Goal: Information Seeking & Learning: Find specific fact

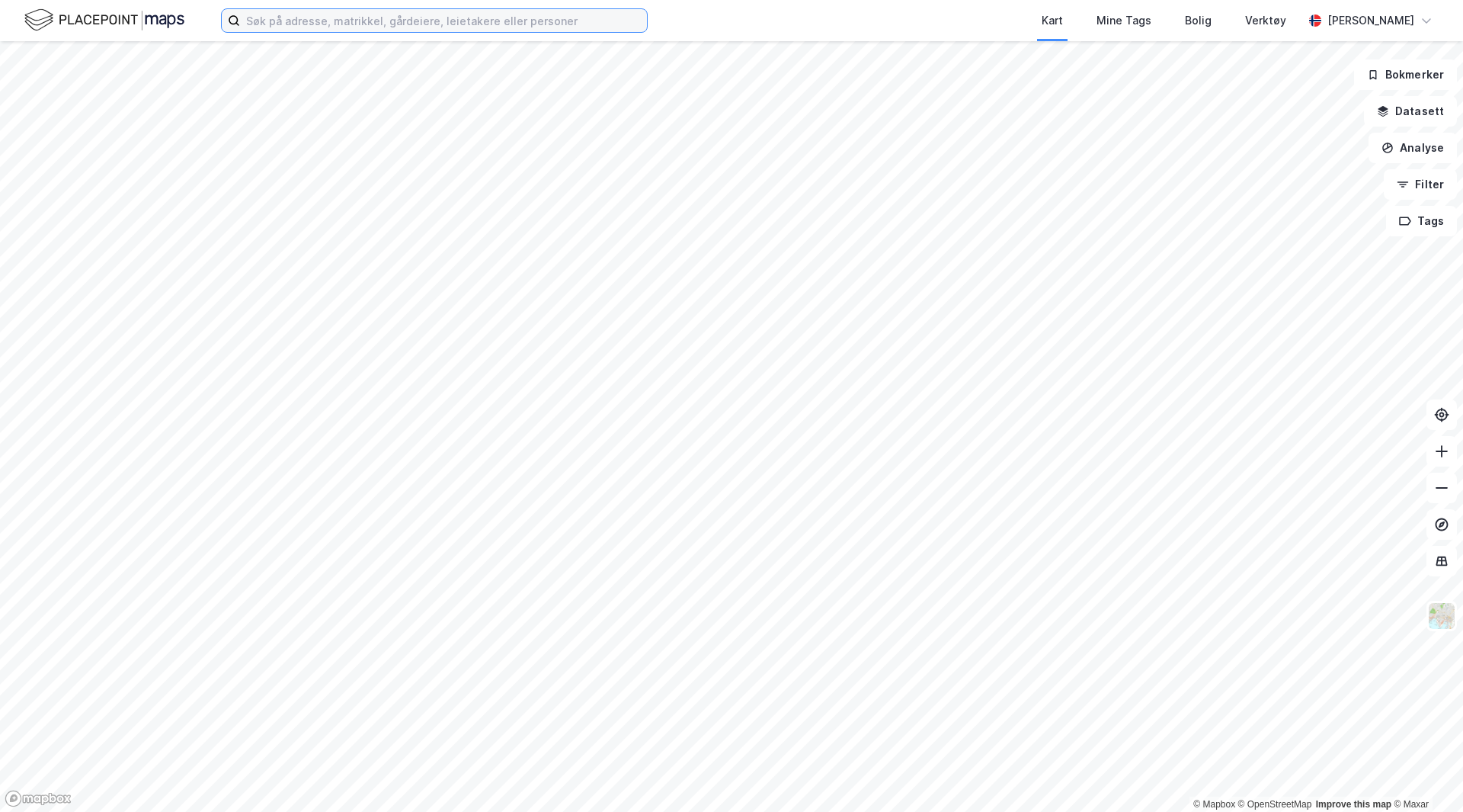
click at [329, 21] on input at bounding box center [444, 20] width 407 height 23
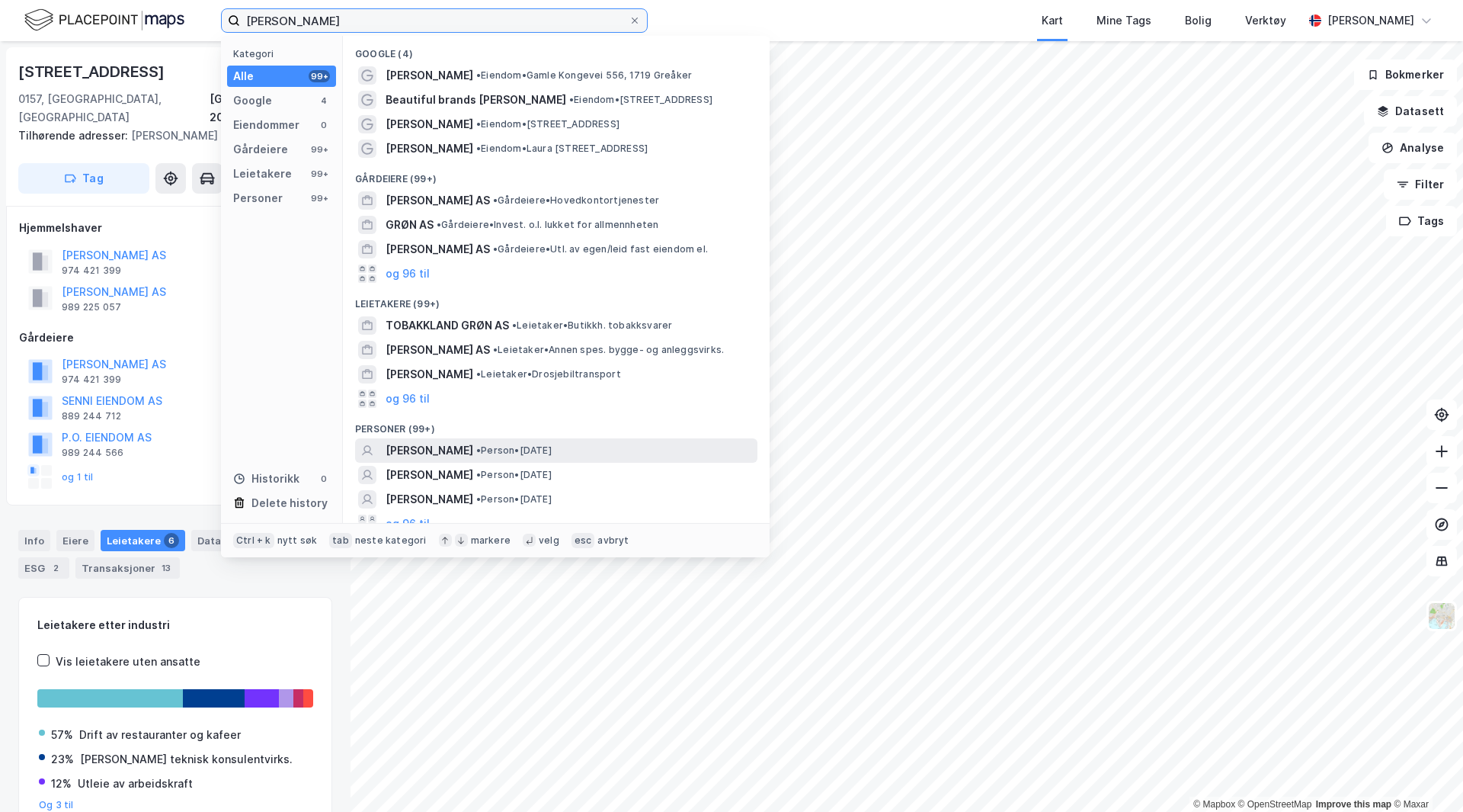
type input "[PERSON_NAME]"
click at [476, 445] on span "• Person • [DATE]" at bounding box center [514, 450] width 76 height 12
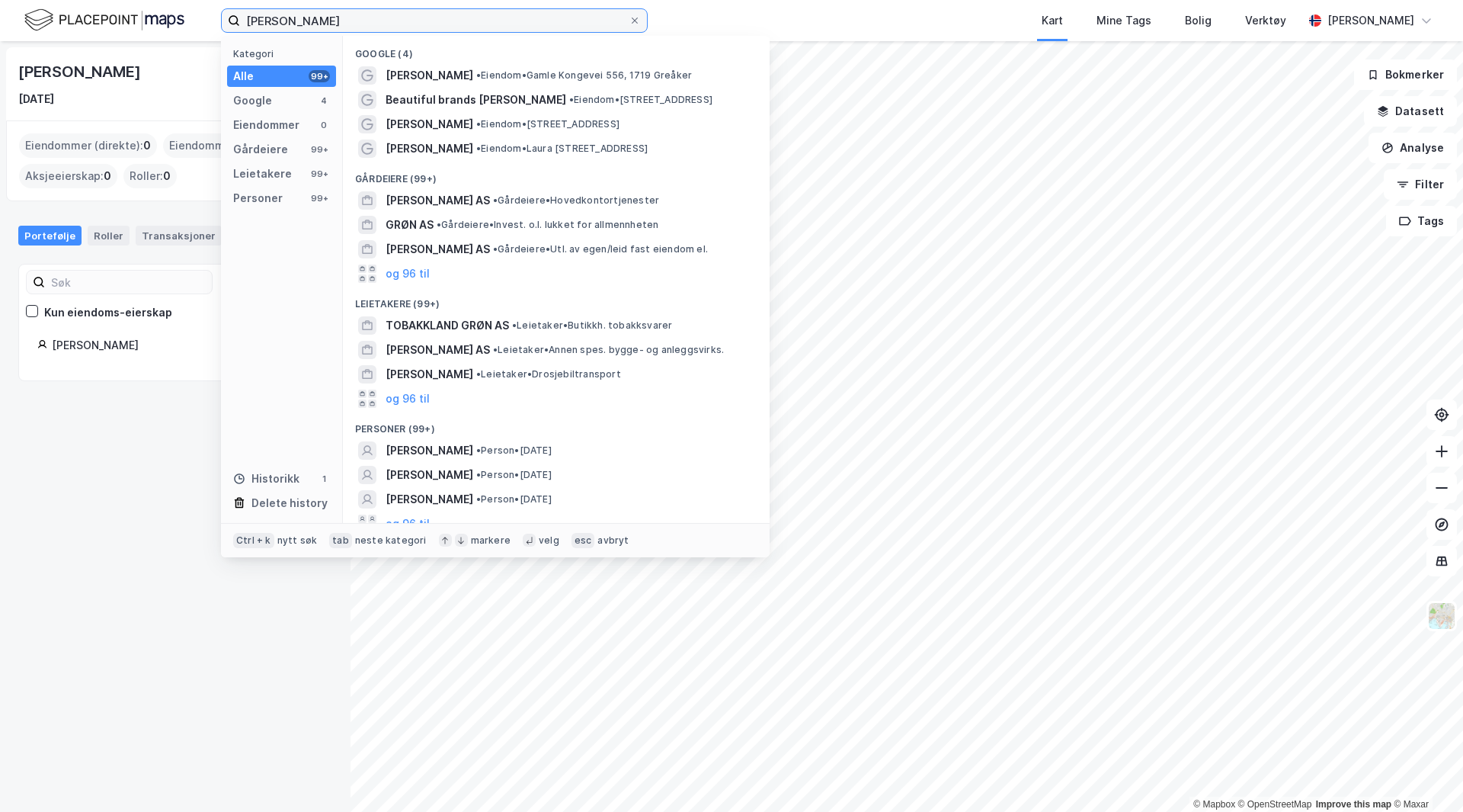
click at [292, 16] on input "[PERSON_NAME]" at bounding box center [435, 20] width 388 height 23
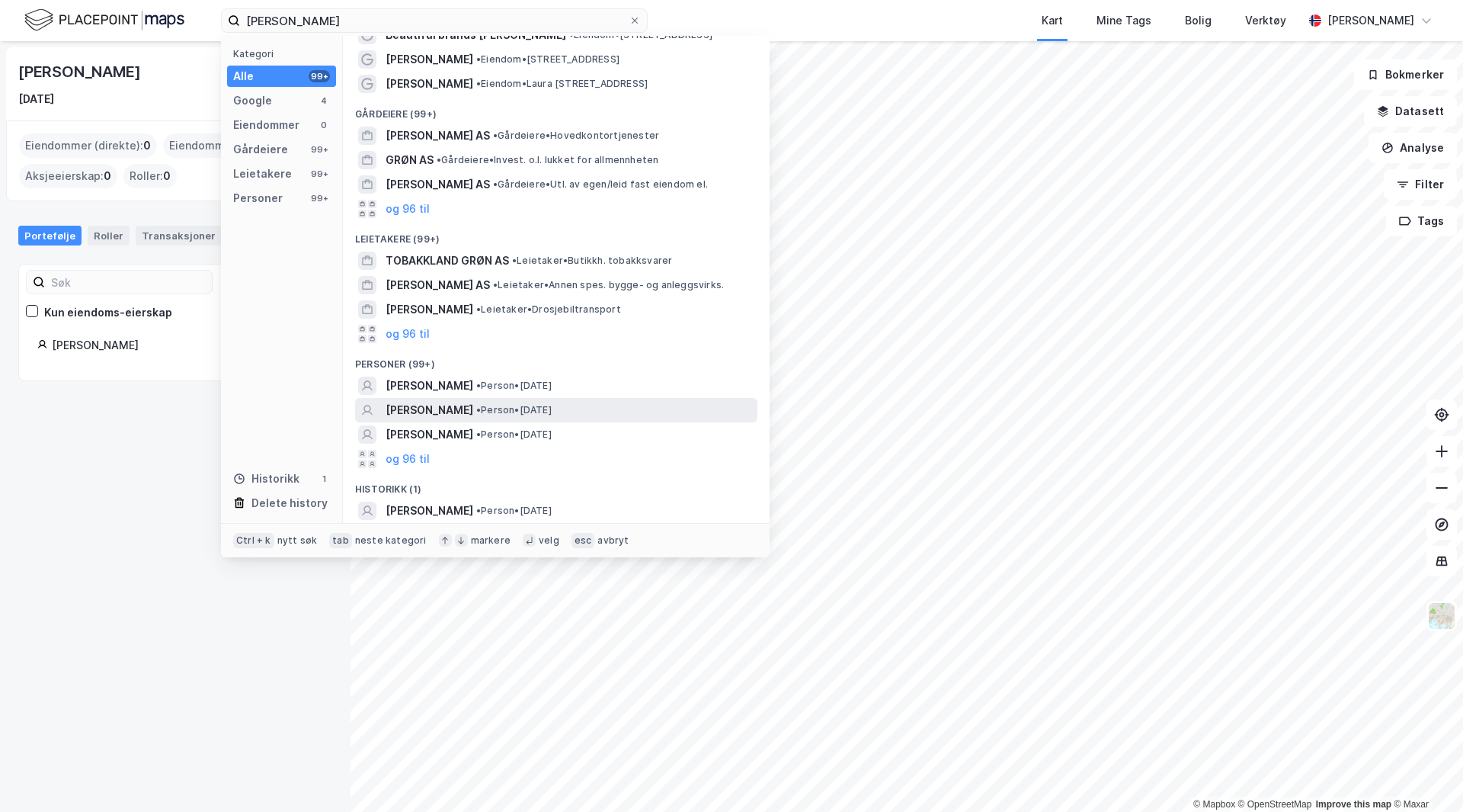
click at [476, 410] on span "• Person • [DATE]" at bounding box center [514, 410] width 76 height 12
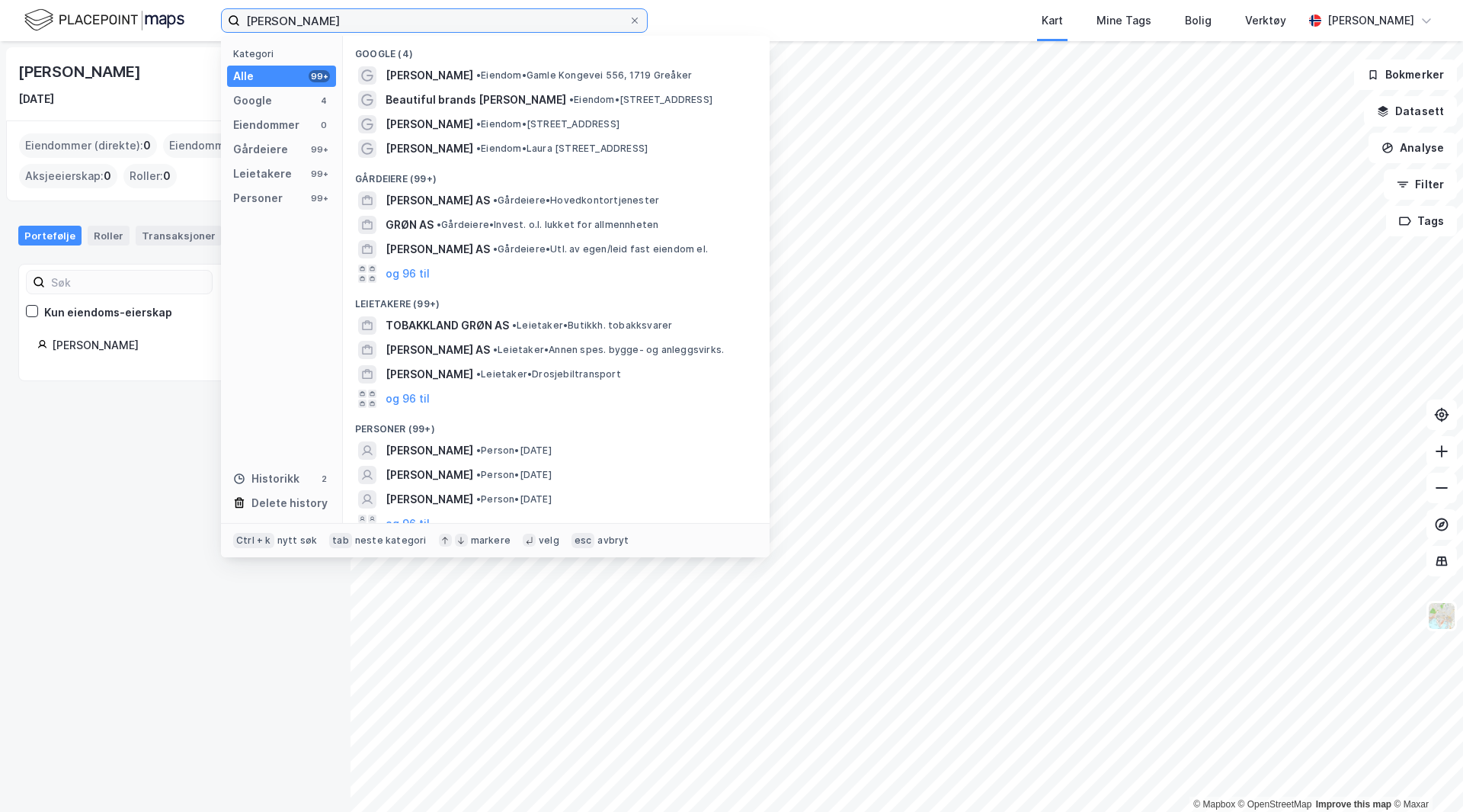
click at [317, 12] on input "[PERSON_NAME]" at bounding box center [435, 20] width 388 height 23
click at [443, 491] on div "[PERSON_NAME] • Person • [DATE]" at bounding box center [570, 499] width 369 height 18
